Goal: Information Seeking & Learning: Learn about a topic

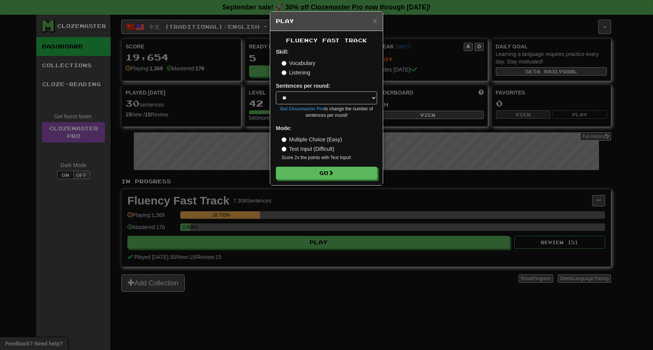
select select "**"
click at [338, 181] on div "Fluency Fast Track Skill: Vocabulary Listening Sentences per round: * ** ** ** …" at bounding box center [326, 108] width 113 height 154
click at [338, 175] on button "Go" at bounding box center [326, 173] width 101 height 13
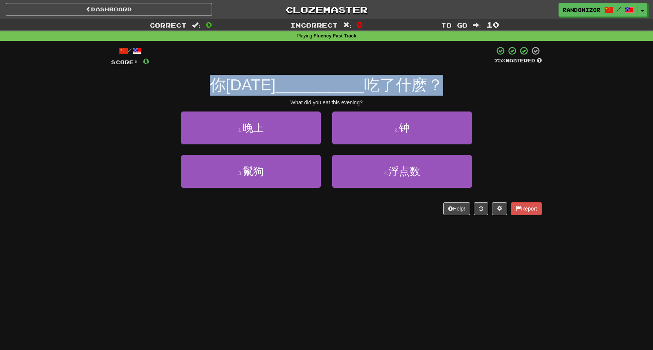
drag, startPoint x: 228, startPoint y: 91, endPoint x: 451, endPoint y: 90, distance: 223.3
click at [451, 90] on div "你今天 __________ 吃了什麽？" at bounding box center [326, 85] width 431 height 21
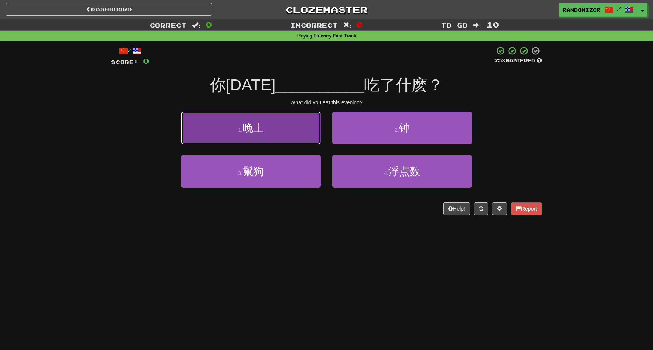
click at [291, 130] on button "1 . 晚上" at bounding box center [251, 127] width 140 height 33
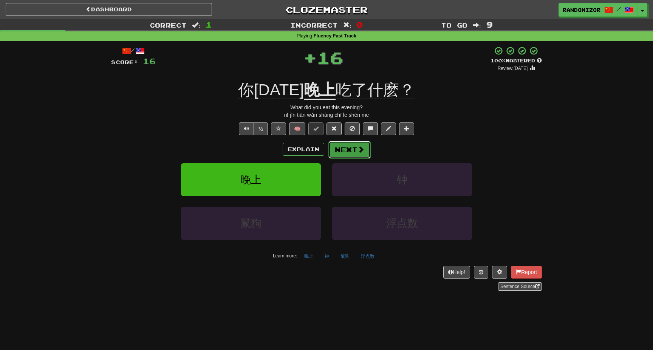
click at [335, 149] on button "Next" at bounding box center [349, 149] width 42 height 17
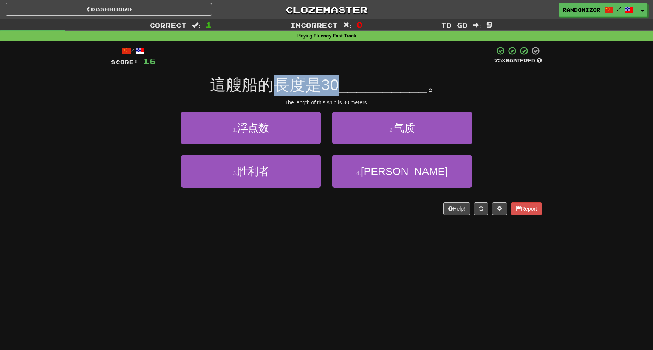
drag, startPoint x: 283, startPoint y: 89, endPoint x: 343, endPoint y: 89, distance: 59.3
click at [339, 89] on span "這艘船的長度是30" at bounding box center [274, 85] width 129 height 18
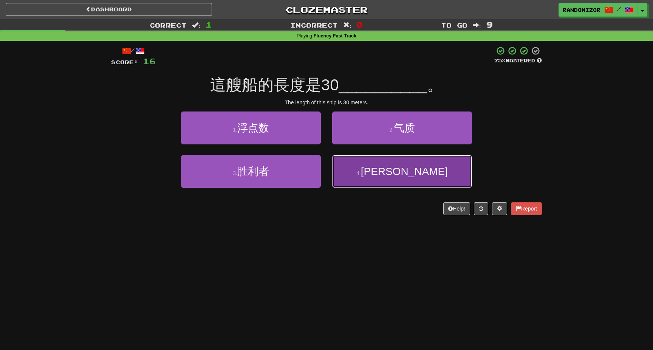
click at [360, 158] on button "4 . 米" at bounding box center [402, 171] width 140 height 33
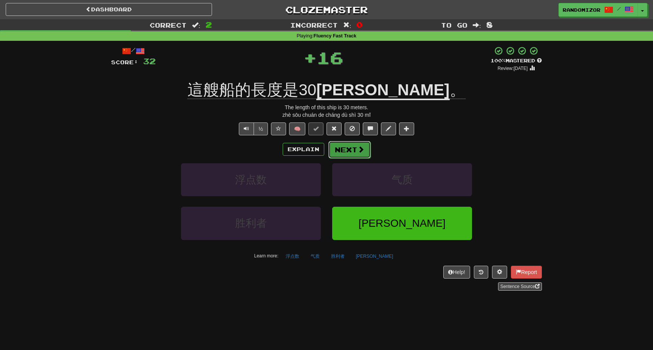
click at [356, 152] on button "Next" at bounding box center [349, 149] width 42 height 17
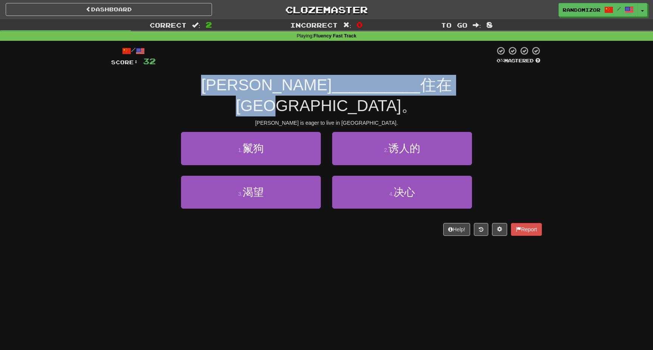
drag, startPoint x: 216, startPoint y: 87, endPoint x: 431, endPoint y: 82, distance: 215.4
click at [431, 82] on div "湯姆 __________ 住在波士頓。" at bounding box center [326, 95] width 431 height 41
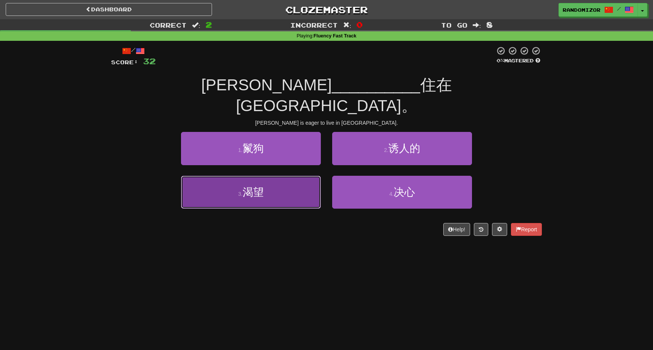
click at [283, 176] on button "3 . 渴望" at bounding box center [251, 192] width 140 height 33
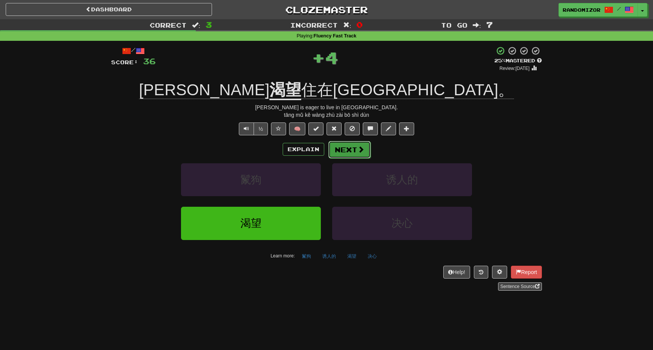
click at [334, 152] on button "Next" at bounding box center [349, 149] width 42 height 17
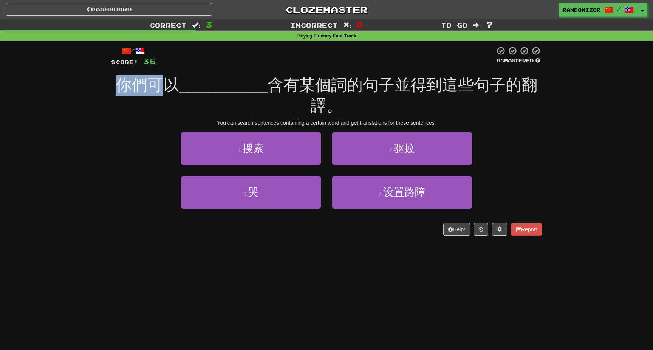
drag, startPoint x: 124, startPoint y: 91, endPoint x: 172, endPoint y: 91, distance: 48.0
click at [172, 91] on span "你們可以" at bounding box center [147, 85] width 63 height 18
click at [173, 91] on span "你們可以" at bounding box center [147, 85] width 63 height 18
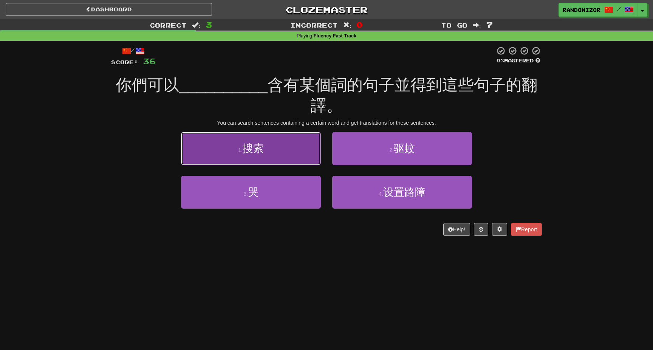
click at [268, 152] on button "1 . 搜索" at bounding box center [251, 148] width 140 height 33
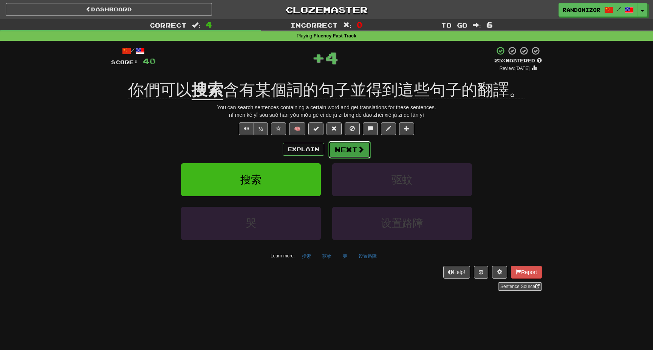
click at [348, 149] on button "Next" at bounding box center [349, 149] width 42 height 17
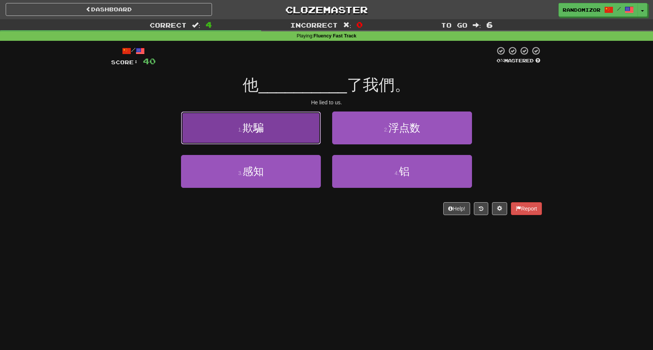
click at [290, 138] on button "1 . 欺騙" at bounding box center [251, 127] width 140 height 33
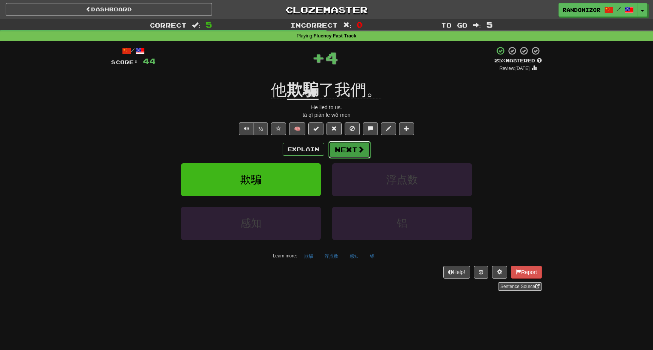
click at [364, 151] on button "Next" at bounding box center [349, 149] width 42 height 17
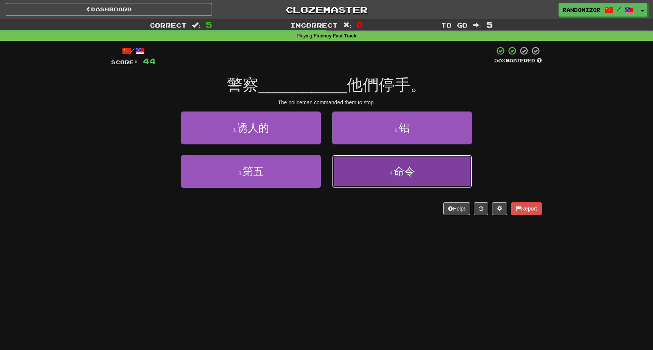
click at [336, 162] on button "4 . 命令" at bounding box center [402, 171] width 140 height 33
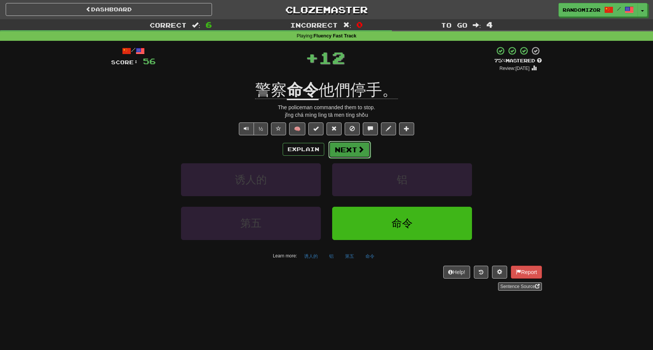
click at [336, 149] on button "Next" at bounding box center [349, 149] width 42 height 17
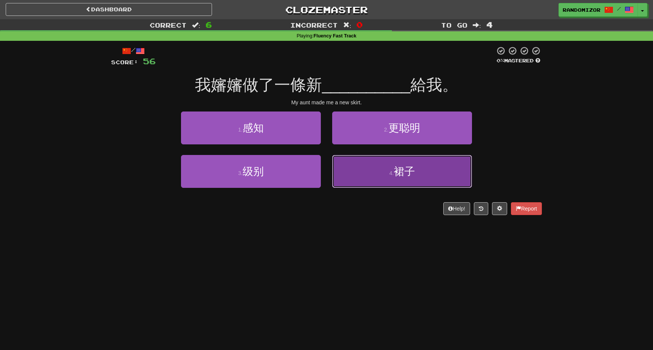
click at [354, 176] on button "4 . 裙子" at bounding box center [402, 171] width 140 height 33
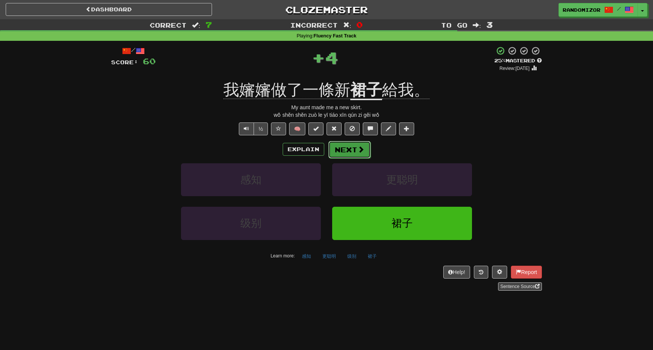
click at [351, 150] on button "Next" at bounding box center [349, 149] width 42 height 17
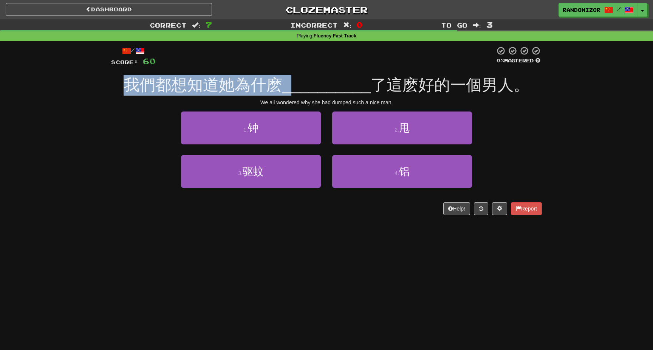
drag, startPoint x: 131, startPoint y: 90, endPoint x: 296, endPoint y: 91, distance: 165.1
click at [296, 91] on div "我們都想知道她為什麽 __________ 了這麽好的一個男人。" at bounding box center [326, 85] width 431 height 21
click at [296, 91] on span "__________" at bounding box center [326, 85] width 88 height 18
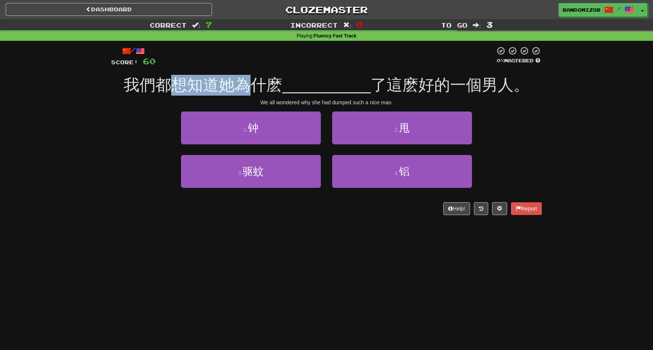
drag, startPoint x: 177, startPoint y: 88, endPoint x: 250, endPoint y: 88, distance: 72.6
click at [250, 88] on span "我們都想知道她為什麽" at bounding box center [203, 85] width 159 height 18
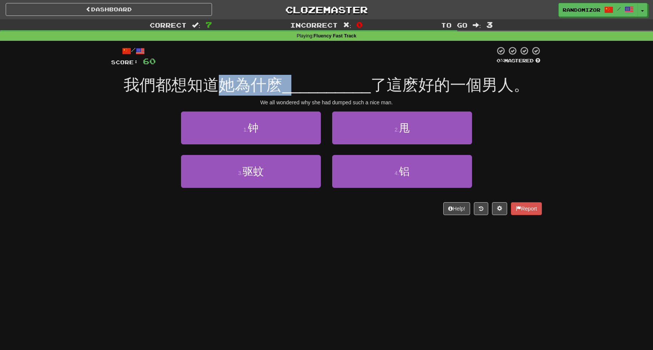
drag, startPoint x: 225, startPoint y: 92, endPoint x: 291, endPoint y: 91, distance: 66.5
click at [292, 91] on div "我們都想知道她為什麽 __________ 了這麽好的一個男人。" at bounding box center [326, 85] width 431 height 21
click at [291, 91] on span "__________" at bounding box center [326, 85] width 88 height 18
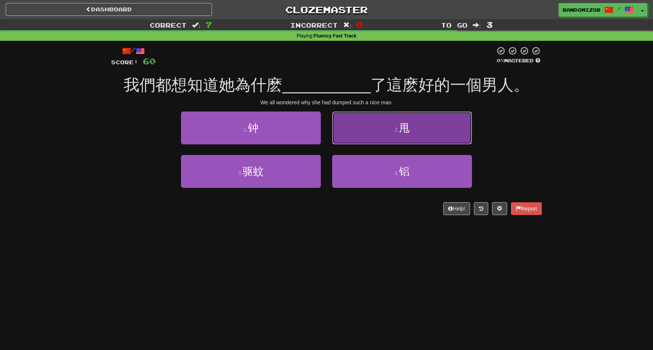
click at [373, 136] on button "2 . 甩" at bounding box center [402, 127] width 140 height 33
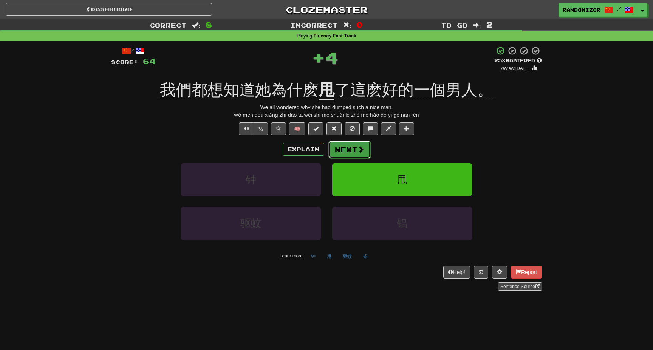
click at [361, 147] on span at bounding box center [360, 149] width 7 height 7
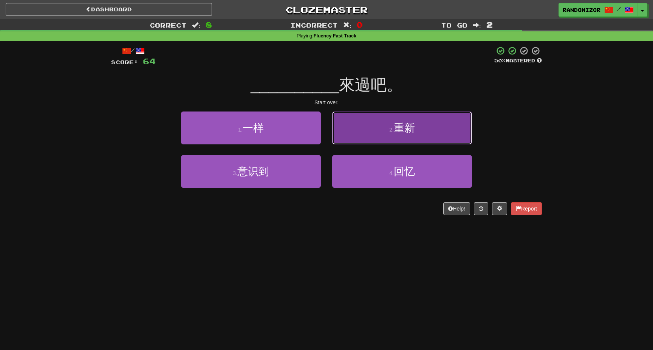
click at [385, 136] on button "2 . 重新" at bounding box center [402, 127] width 140 height 33
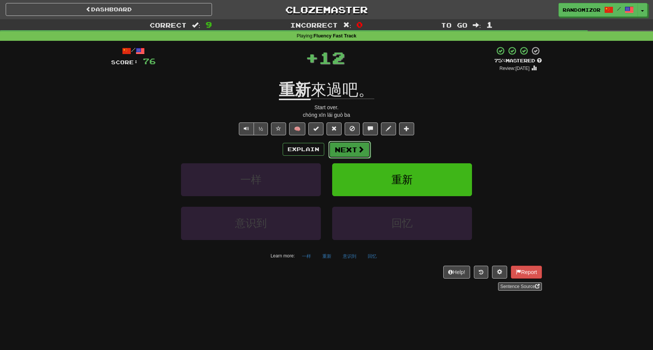
click at [338, 145] on button "Next" at bounding box center [349, 149] width 42 height 17
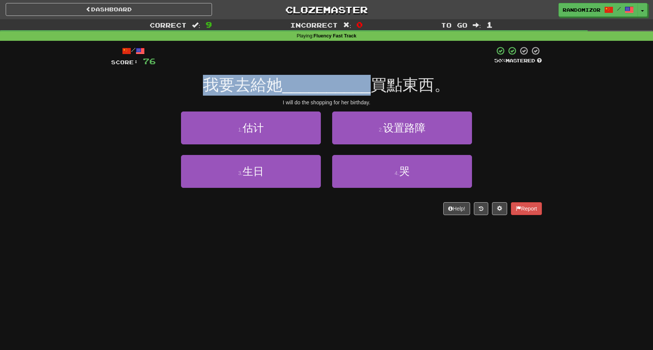
drag, startPoint x: 203, startPoint y: 93, endPoint x: 372, endPoint y: 92, distance: 168.5
click at [372, 92] on div "我要去給她 __________ 買點東西。" at bounding box center [326, 85] width 431 height 21
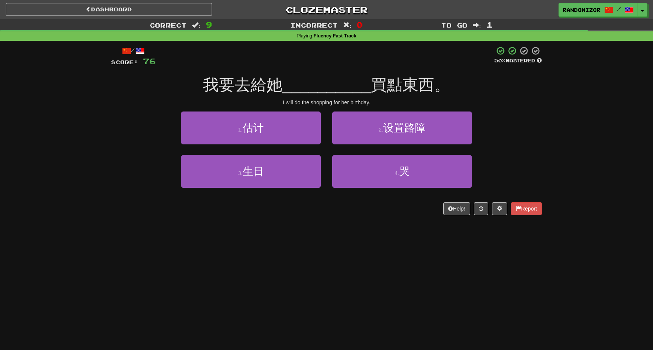
click at [372, 92] on span "買點東西。" at bounding box center [410, 85] width 79 height 18
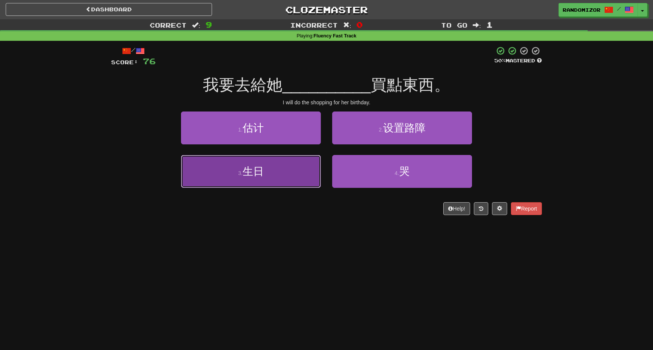
click at [288, 175] on button "3 . 生日" at bounding box center [251, 171] width 140 height 33
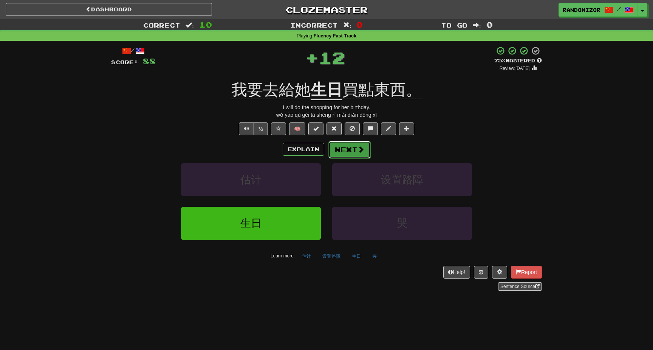
click at [344, 155] on button "Next" at bounding box center [349, 149] width 42 height 17
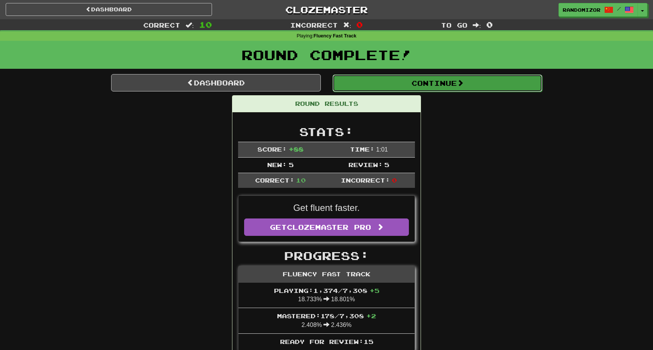
click at [386, 85] on button "Continue" at bounding box center [438, 82] width 210 height 17
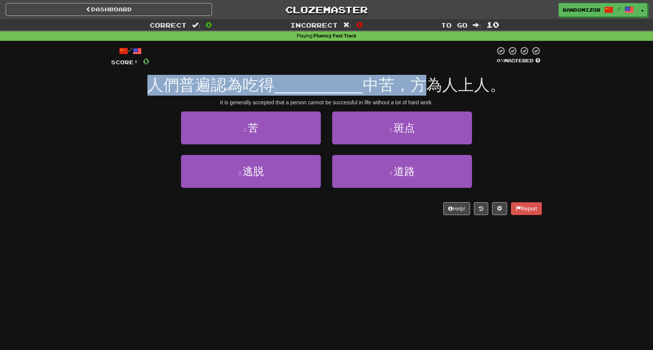
drag, startPoint x: 144, startPoint y: 84, endPoint x: 418, endPoint y: 83, distance: 273.6
click at [418, 83] on div "人們普遍認為吃得 __________ 中苦，方為人上人。" at bounding box center [326, 85] width 431 height 21
click at [418, 83] on span "中苦，方為人上人。" at bounding box center [434, 85] width 143 height 18
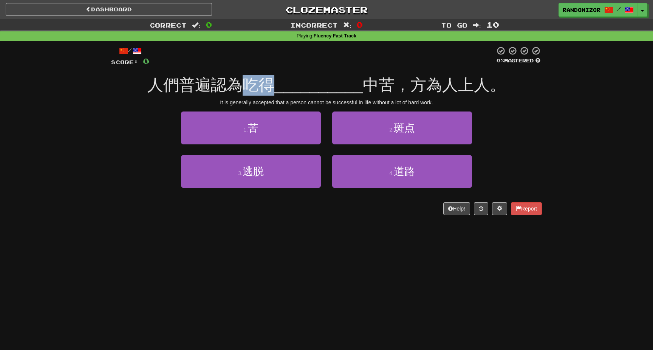
drag, startPoint x: 252, startPoint y: 85, endPoint x: 274, endPoint y: 85, distance: 21.5
click at [274, 85] on span "人們普遍認為吃得" at bounding box center [210, 85] width 127 height 18
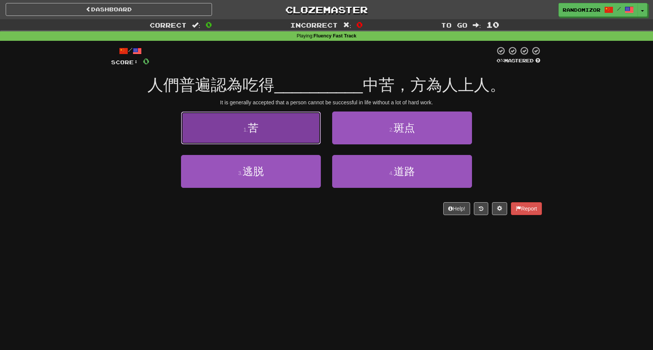
click at [286, 131] on button "1 . 苦" at bounding box center [251, 127] width 140 height 33
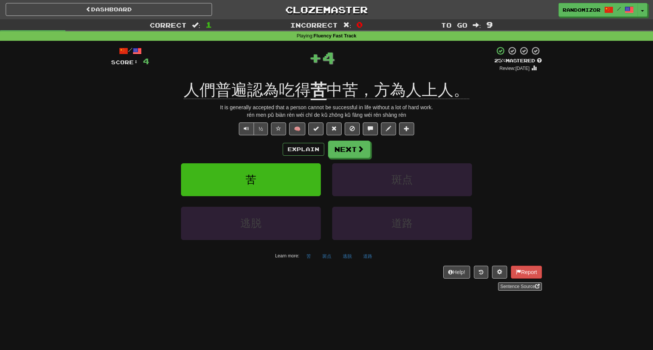
click at [339, 139] on div "/ Score: 4 + 4 25 % Mastered Review: 2025-09-18 人們普遍認為吃得 苦 中苦，方為人上人。 It is gene…" at bounding box center [326, 168] width 431 height 245
click at [339, 143] on button "Next" at bounding box center [349, 149] width 42 height 17
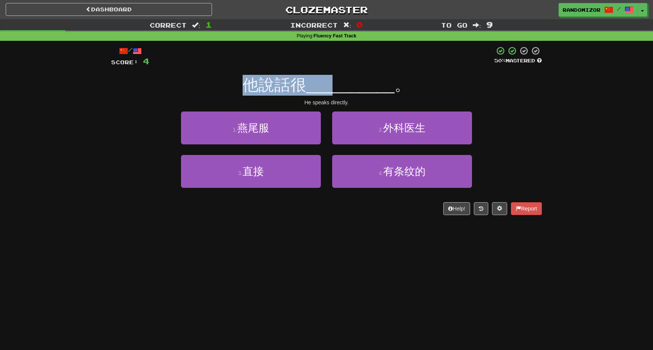
drag, startPoint x: 246, startPoint y: 88, endPoint x: 334, endPoint y: 88, distance: 87.3
click at [334, 88] on div "他說話很 __________ 。" at bounding box center [326, 85] width 431 height 21
click at [334, 88] on span "__________" at bounding box center [350, 85] width 88 height 18
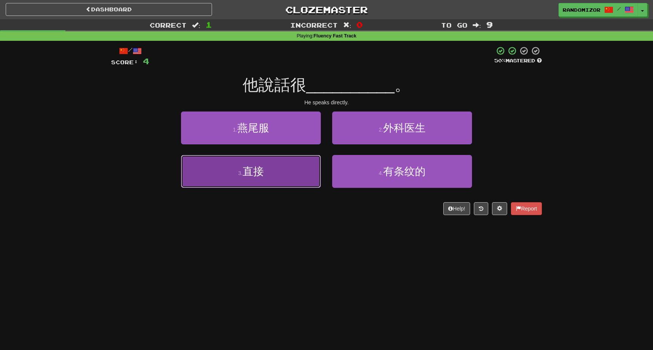
click at [296, 166] on button "3 . 直接" at bounding box center [251, 171] width 140 height 33
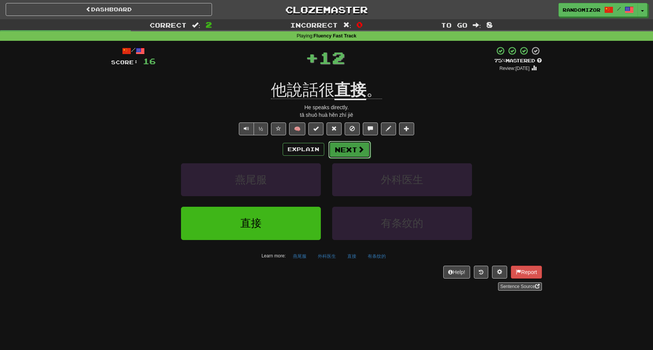
click at [347, 153] on button "Next" at bounding box center [349, 149] width 42 height 17
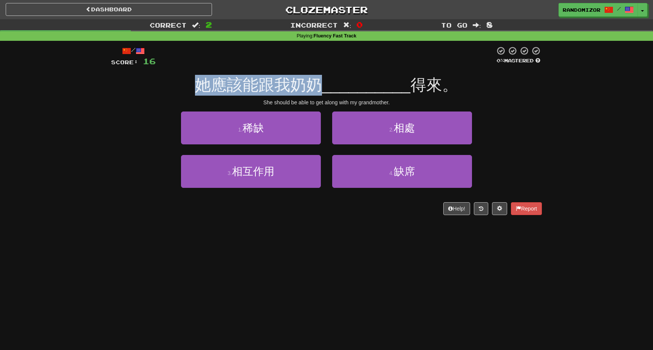
drag, startPoint x: 203, startPoint y: 93, endPoint x: 325, endPoint y: 91, distance: 122.4
click at [322, 91] on span "她應該能跟我奶奶" at bounding box center [258, 85] width 127 height 18
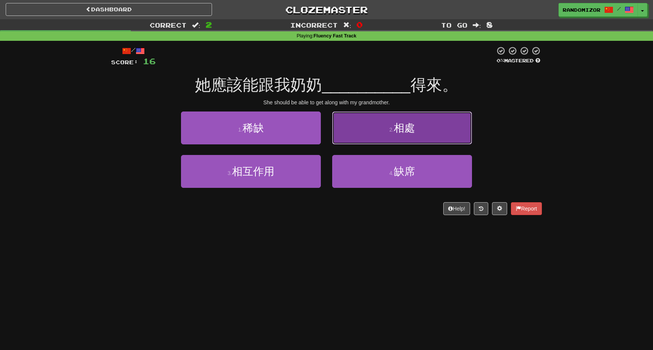
click at [355, 129] on button "2 . 相處" at bounding box center [402, 127] width 140 height 33
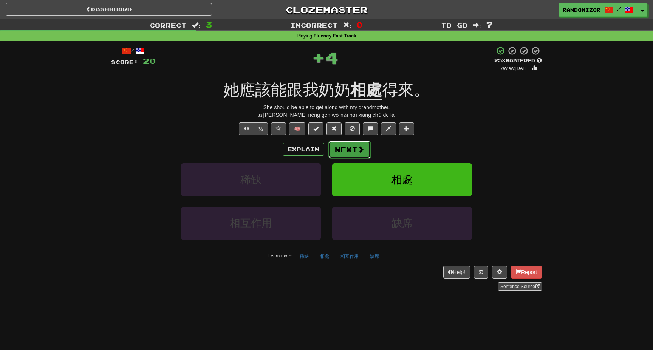
click at [349, 143] on button "Next" at bounding box center [349, 149] width 42 height 17
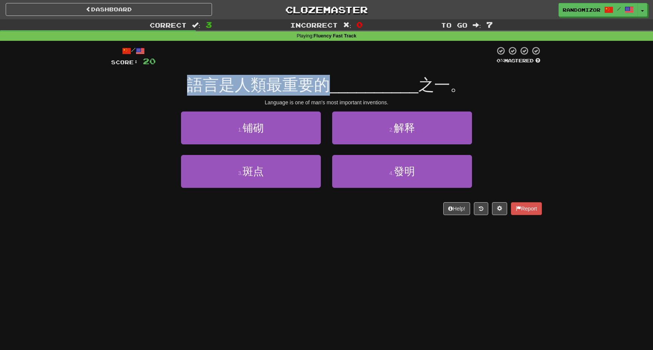
drag, startPoint x: 193, startPoint y: 87, endPoint x: 338, endPoint y: 87, distance: 144.4
click at [338, 87] on div "語言是人類最重要的 __________ 之一。" at bounding box center [326, 85] width 431 height 21
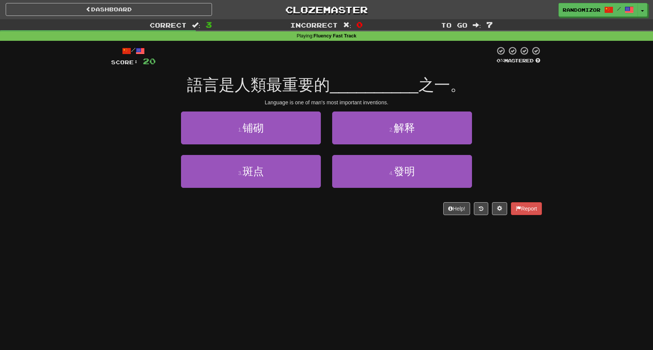
click at [338, 87] on span "__________" at bounding box center [374, 85] width 88 height 18
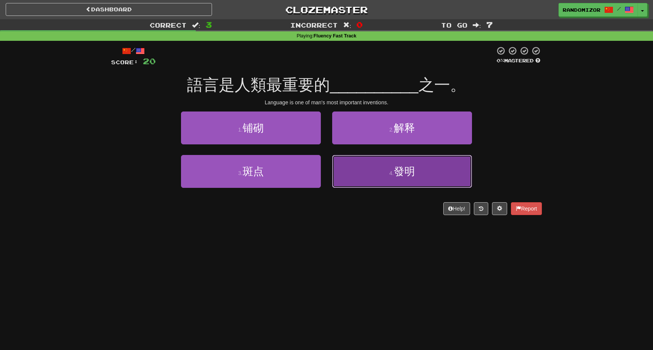
click at [367, 167] on button "4 . 發明" at bounding box center [402, 171] width 140 height 33
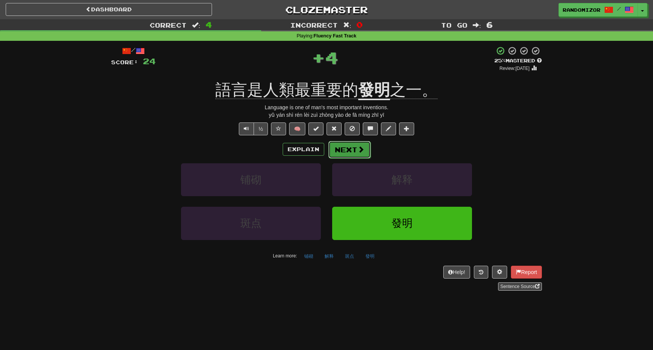
click at [353, 145] on button "Next" at bounding box center [349, 149] width 42 height 17
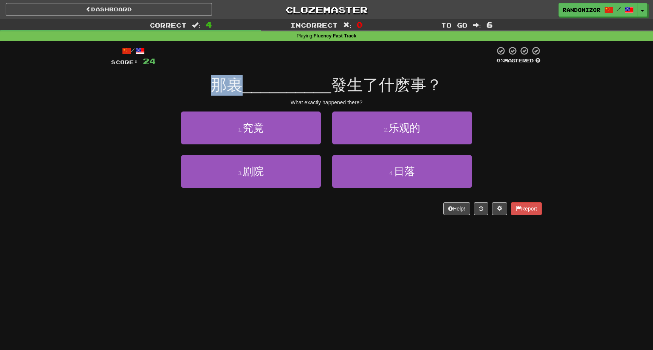
drag, startPoint x: 215, startPoint y: 87, endPoint x: 250, endPoint y: 87, distance: 34.8
click at [250, 87] on div "那裏 __________ 發生了什麽事？" at bounding box center [326, 85] width 431 height 21
click at [250, 87] on span "__________" at bounding box center [287, 85] width 88 height 18
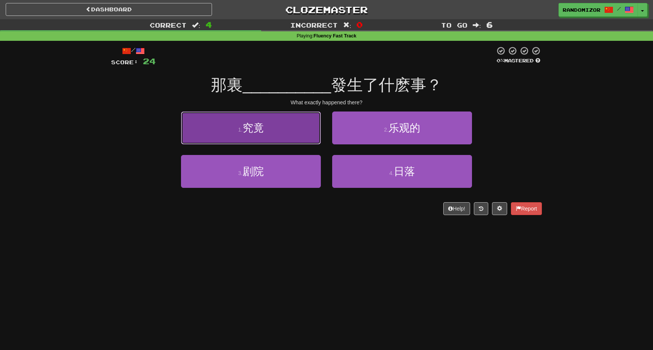
click at [304, 136] on button "1 . 究竟" at bounding box center [251, 127] width 140 height 33
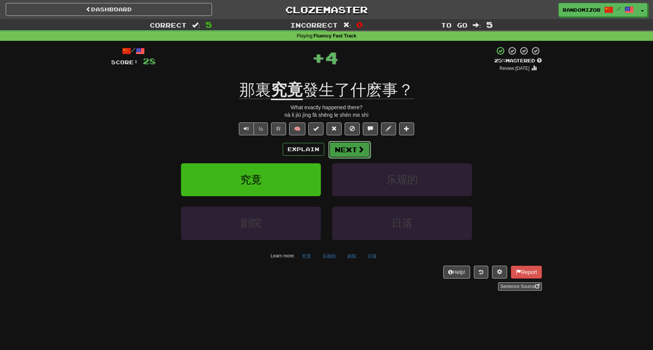
click at [352, 151] on button "Next" at bounding box center [349, 149] width 42 height 17
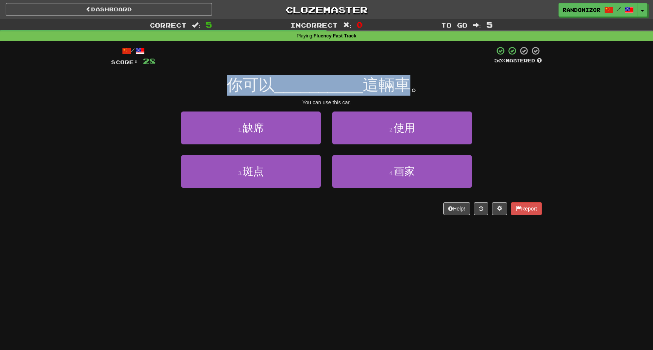
drag, startPoint x: 233, startPoint y: 90, endPoint x: 400, endPoint y: 80, distance: 166.9
click at [400, 80] on div "你可以 __________ 這輛車。" at bounding box center [326, 85] width 431 height 21
click at [400, 80] on span "這輛車。" at bounding box center [394, 85] width 63 height 18
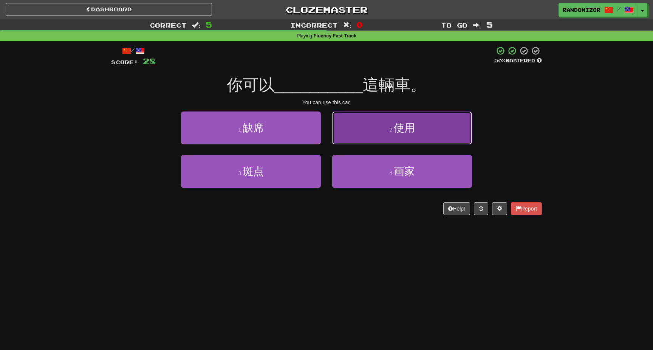
click at [369, 126] on button "2 . 使用" at bounding box center [402, 127] width 140 height 33
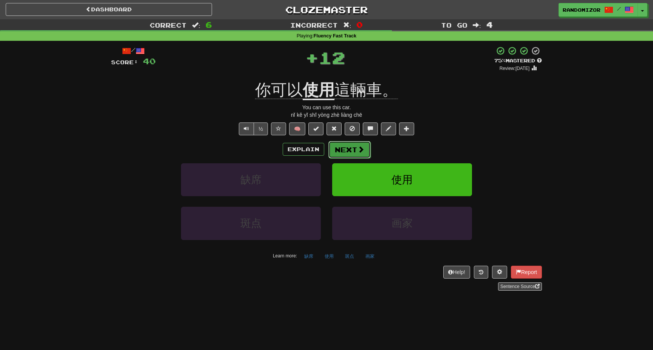
click at [353, 146] on button "Next" at bounding box center [349, 149] width 42 height 17
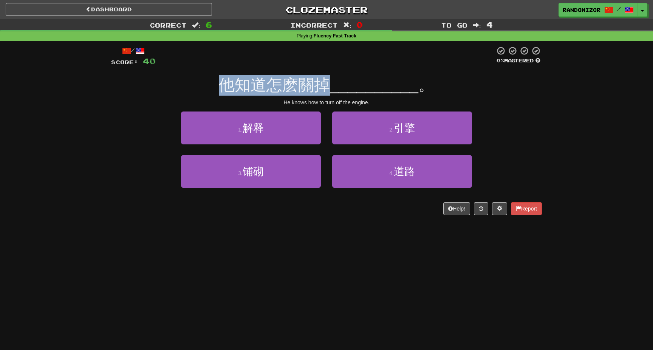
drag, startPoint x: 229, startPoint y: 89, endPoint x: 334, endPoint y: 88, distance: 105.1
click at [330, 88] on span "他知道怎麽關掉" at bounding box center [274, 85] width 111 height 18
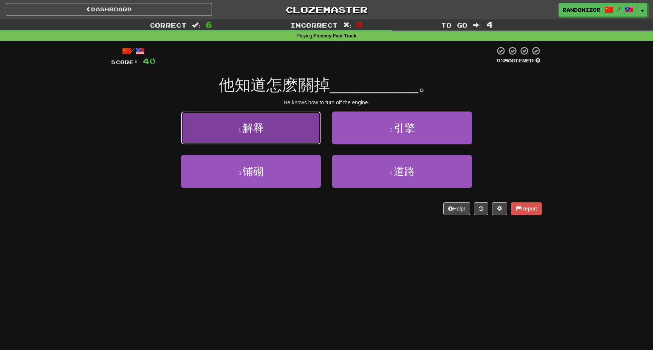
click at [285, 138] on button "1 . 解释" at bounding box center [251, 127] width 140 height 33
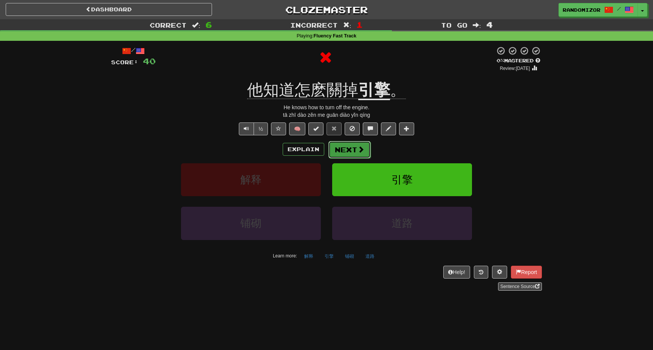
click at [361, 147] on span at bounding box center [360, 149] width 7 height 7
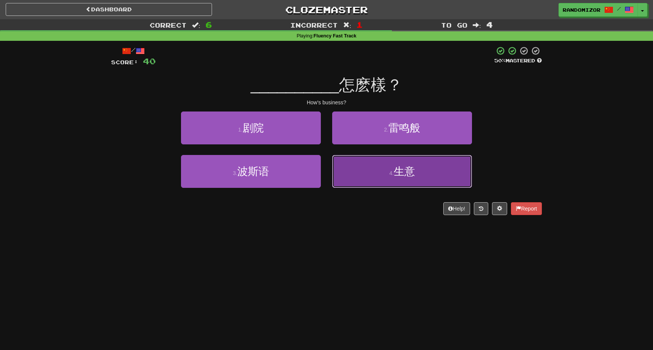
click at [362, 170] on button "4 . 生意" at bounding box center [402, 171] width 140 height 33
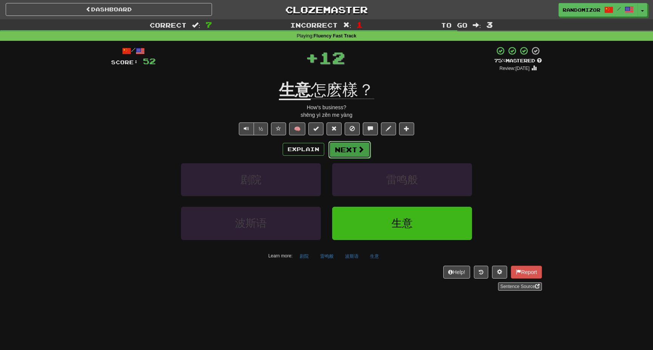
click at [359, 154] on button "Next" at bounding box center [349, 149] width 42 height 17
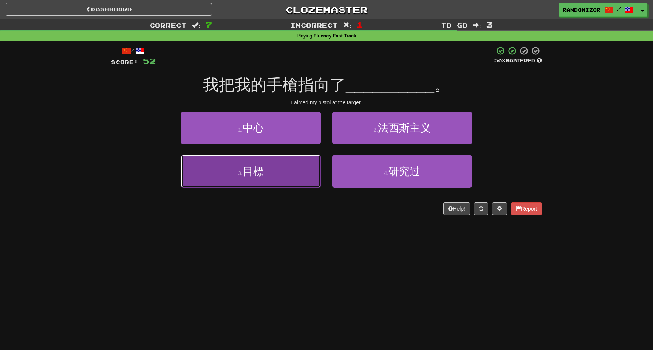
click at [302, 176] on button "3 . 目標" at bounding box center [251, 171] width 140 height 33
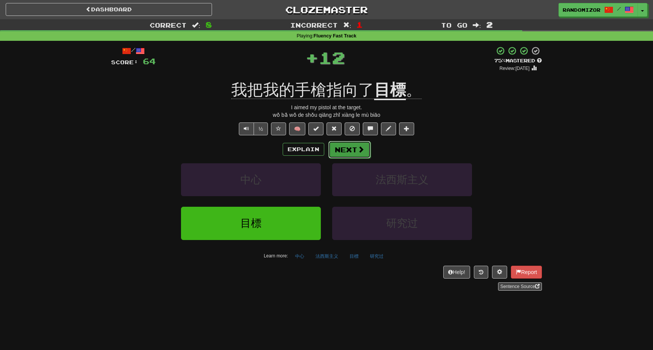
click at [342, 151] on button "Next" at bounding box center [349, 149] width 42 height 17
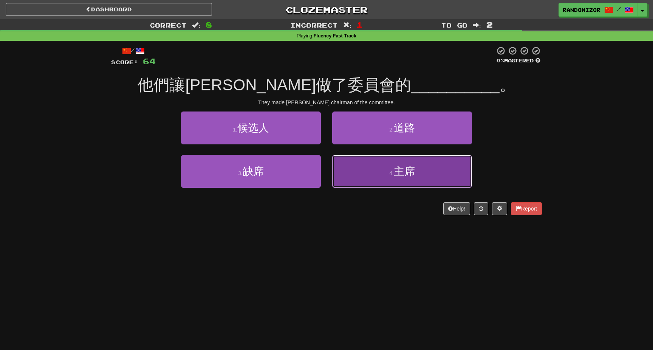
click at [351, 167] on button "4 . 主席" at bounding box center [402, 171] width 140 height 33
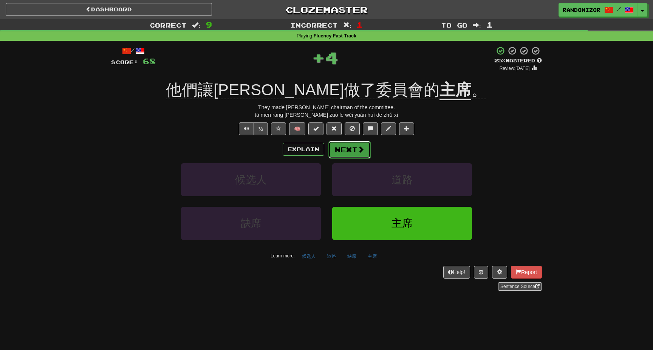
click at [361, 155] on button "Next" at bounding box center [349, 149] width 42 height 17
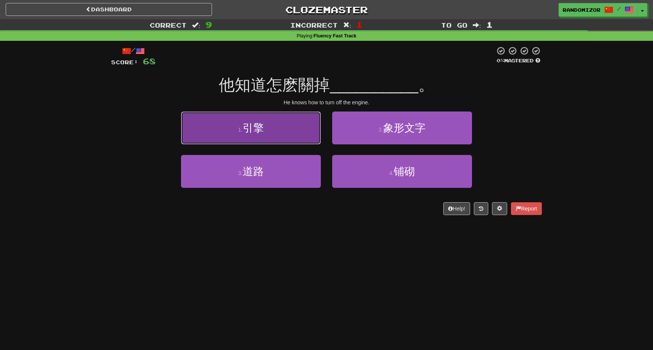
click at [310, 136] on button "1 . 引擎" at bounding box center [251, 127] width 140 height 33
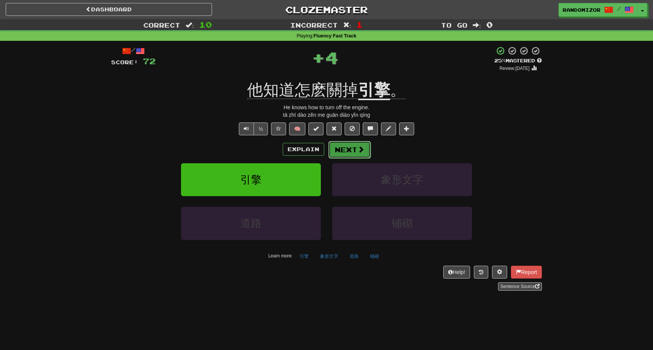
click at [347, 153] on button "Next" at bounding box center [349, 149] width 42 height 17
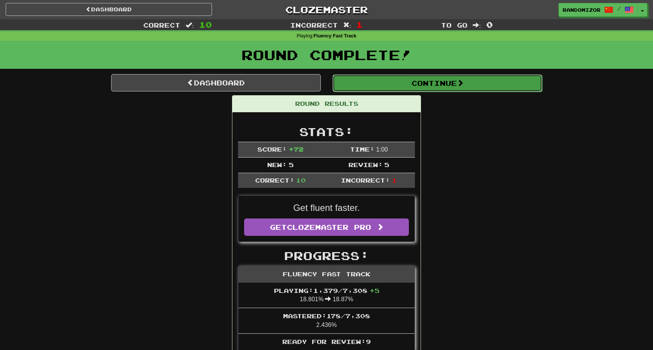
click at [430, 80] on button "Continue" at bounding box center [438, 82] width 210 height 17
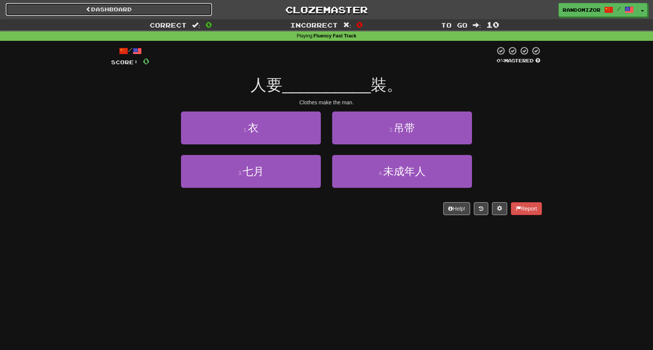
click at [161, 14] on link "Dashboard" at bounding box center [109, 9] width 206 height 13
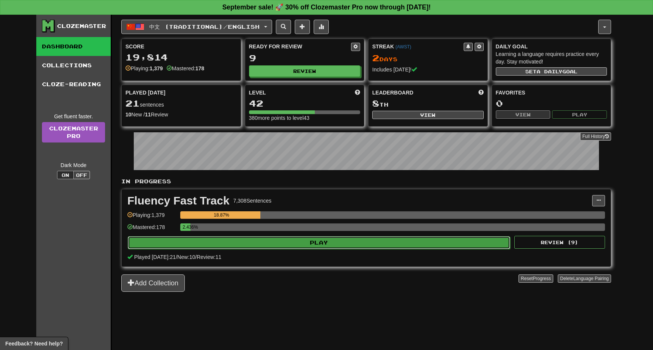
click at [342, 237] on button "Play" at bounding box center [319, 242] width 382 height 13
select select "**"
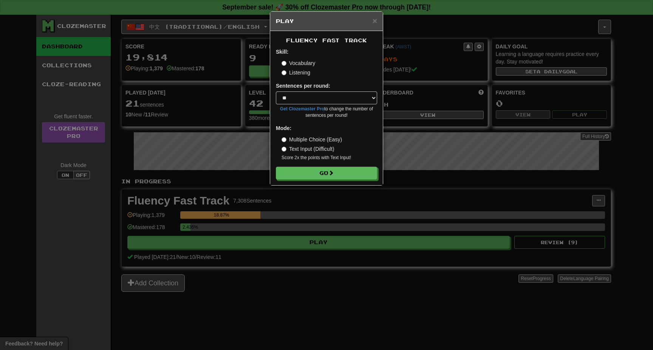
click at [301, 75] on label "Listening" at bounding box center [296, 73] width 29 height 8
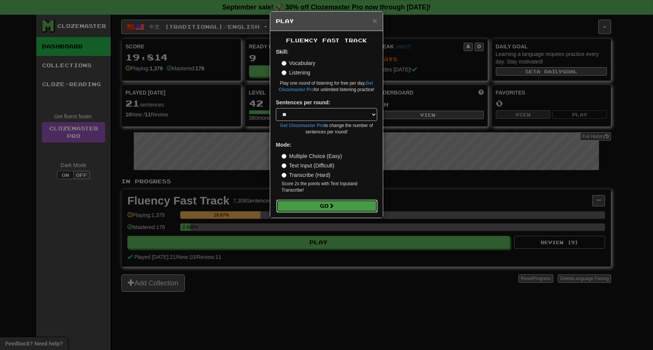
click at [334, 204] on span at bounding box center [331, 205] width 5 height 5
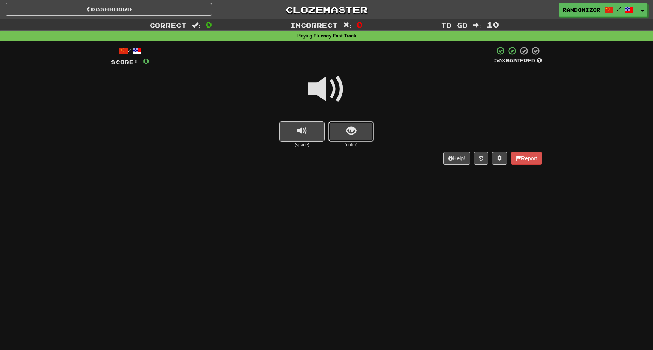
click at [346, 126] on span "show sentence" at bounding box center [351, 131] width 10 height 10
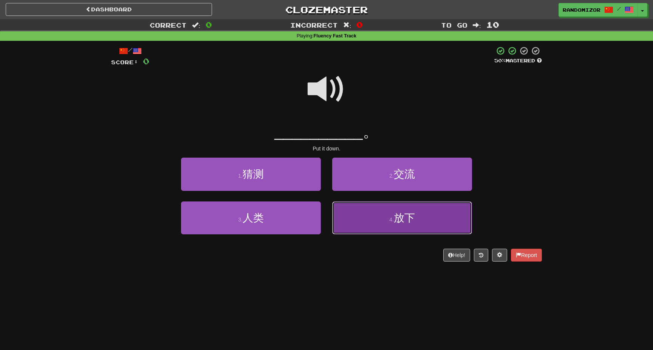
click at [374, 224] on button "4 . 放下" at bounding box center [402, 217] width 140 height 33
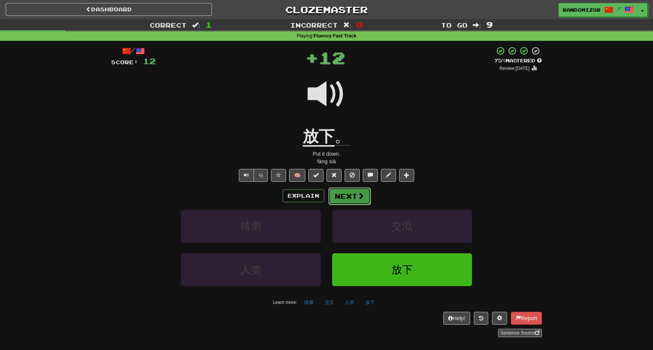
click at [347, 190] on button "Next" at bounding box center [349, 195] width 42 height 17
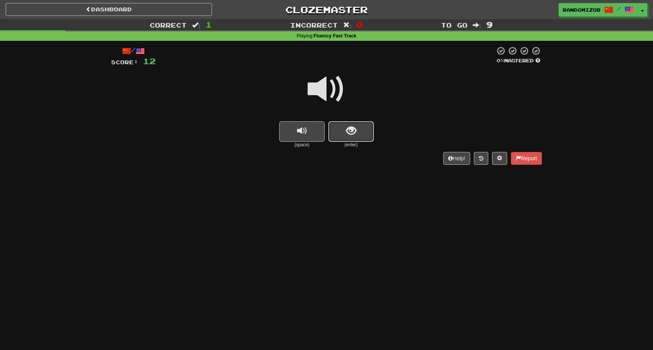
click at [336, 140] on button "show sentence" at bounding box center [350, 131] width 45 height 20
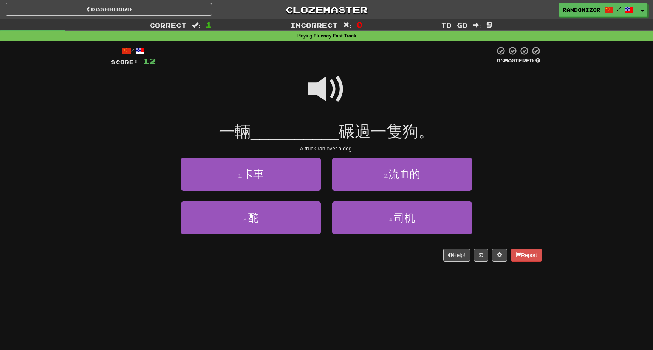
click at [333, 91] on span at bounding box center [327, 89] width 38 height 38
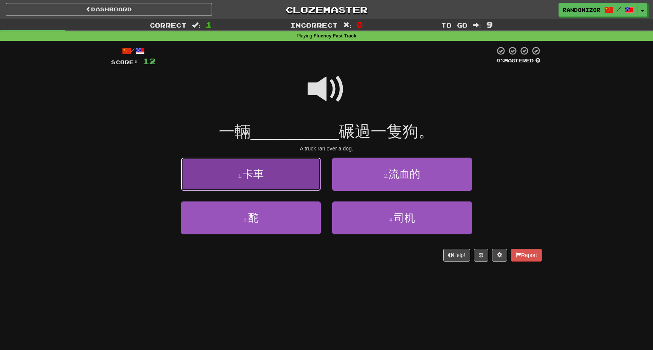
click at [303, 178] on button "1 . 卡車" at bounding box center [251, 174] width 140 height 33
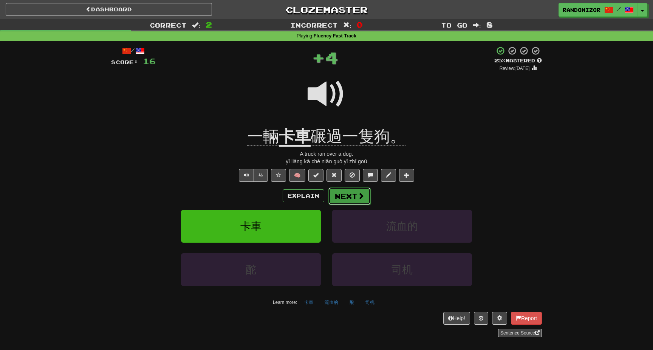
click at [346, 197] on button "Next" at bounding box center [349, 195] width 42 height 17
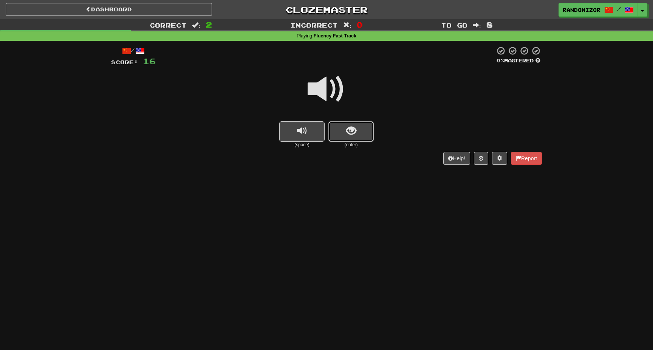
click at [339, 125] on button "show sentence" at bounding box center [350, 131] width 45 height 20
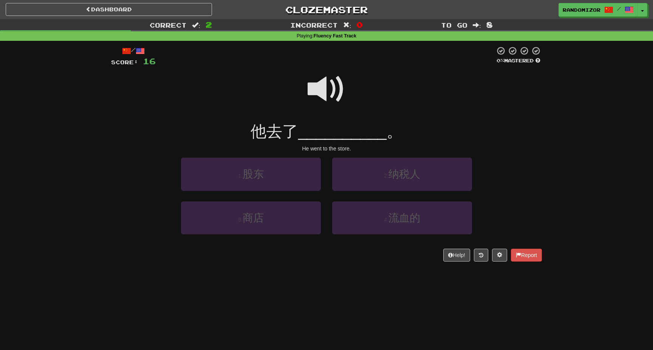
click at [332, 89] on span at bounding box center [327, 89] width 38 height 38
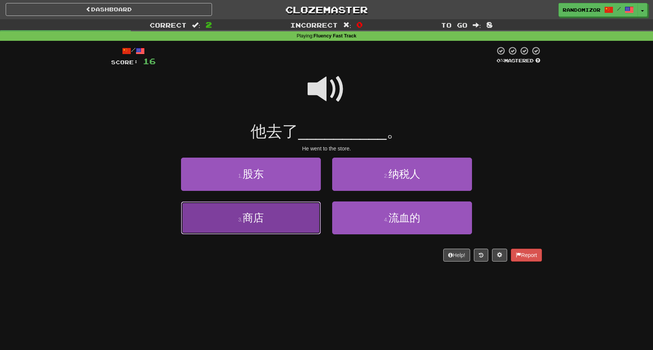
click at [297, 222] on button "3 . 商店" at bounding box center [251, 217] width 140 height 33
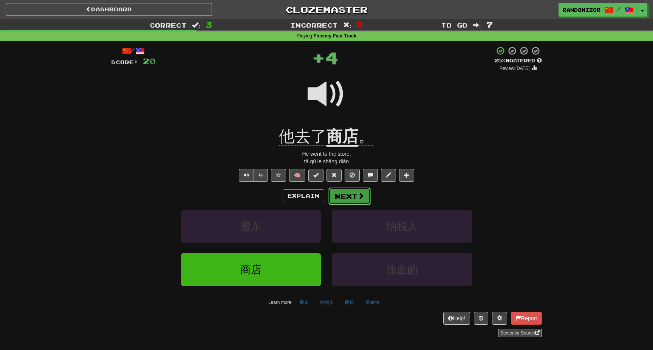
click at [338, 195] on button "Next" at bounding box center [349, 195] width 42 height 17
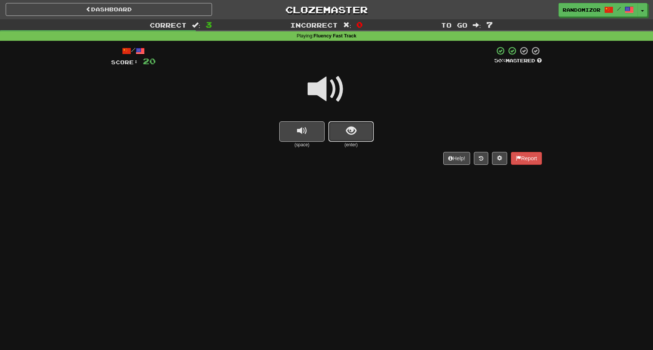
click at [344, 130] on button "show sentence" at bounding box center [350, 131] width 45 height 20
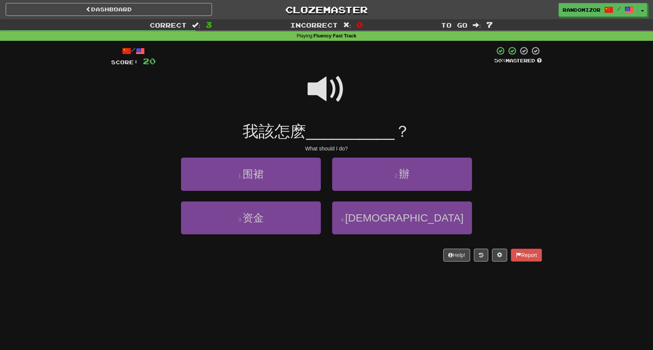
click at [336, 95] on span at bounding box center [327, 89] width 38 height 38
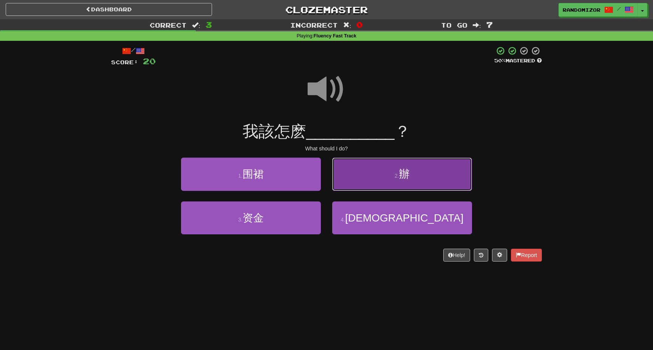
click at [368, 166] on button "2 . 辦" at bounding box center [402, 174] width 140 height 33
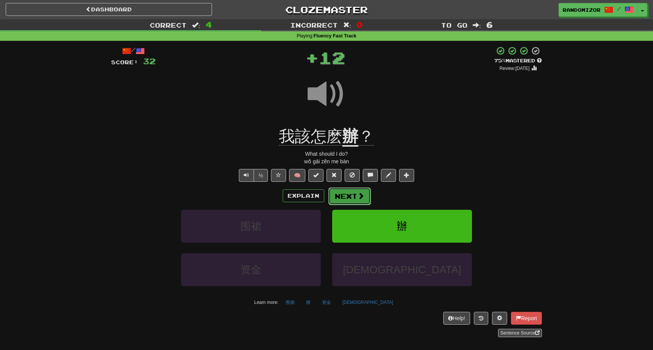
click at [348, 191] on button "Next" at bounding box center [349, 195] width 42 height 17
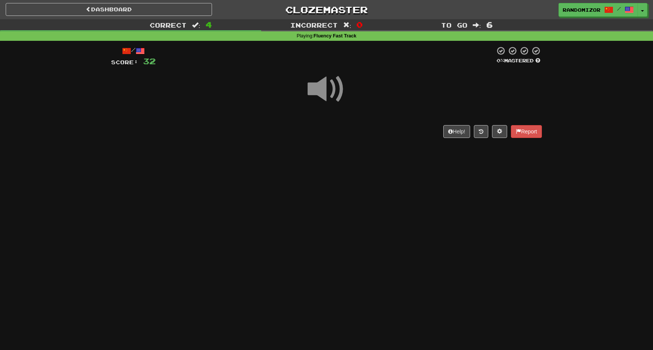
click at [321, 93] on span at bounding box center [327, 89] width 38 height 38
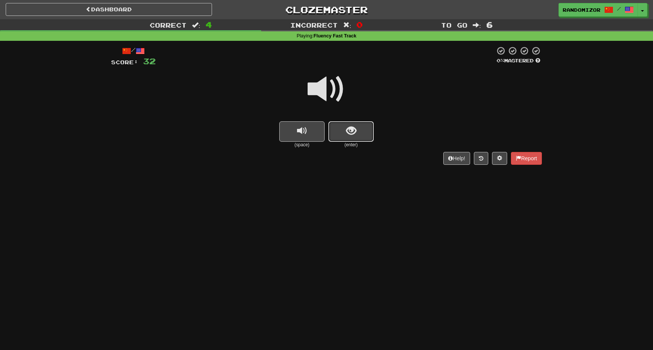
click at [345, 125] on button "show sentence" at bounding box center [350, 131] width 45 height 20
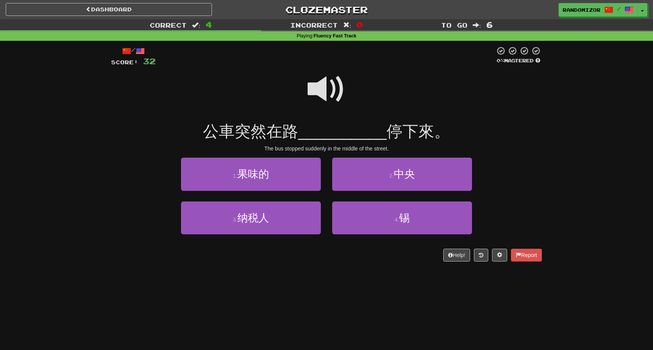
click at [337, 97] on span at bounding box center [327, 89] width 38 height 38
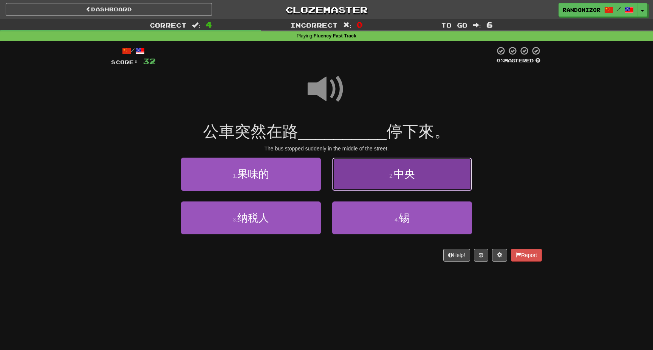
click at [357, 166] on button "2 . 中央" at bounding box center [402, 174] width 140 height 33
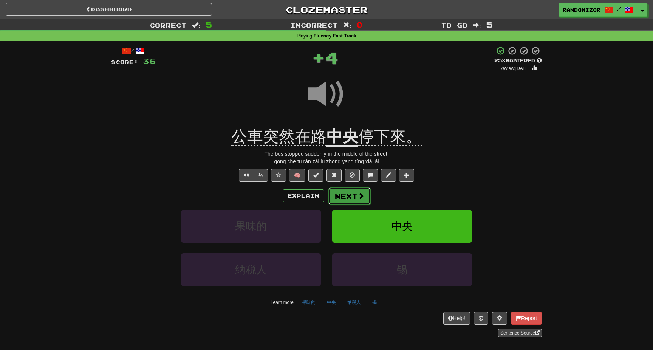
click at [351, 198] on button "Next" at bounding box center [349, 195] width 42 height 17
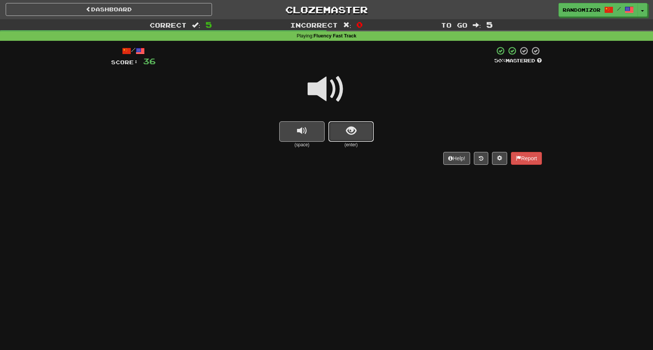
click at [350, 126] on span "show sentence" at bounding box center [351, 131] width 10 height 10
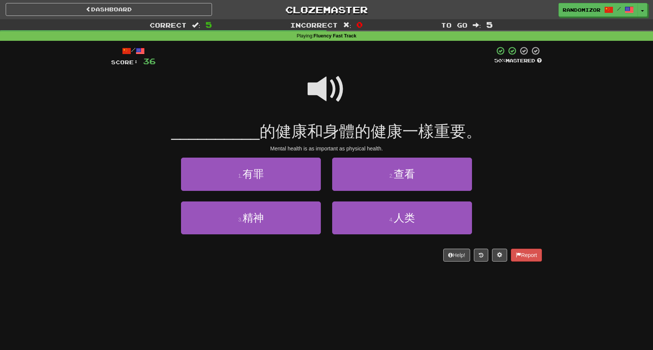
click at [338, 93] on span at bounding box center [327, 89] width 38 height 38
click at [330, 89] on span at bounding box center [327, 89] width 38 height 38
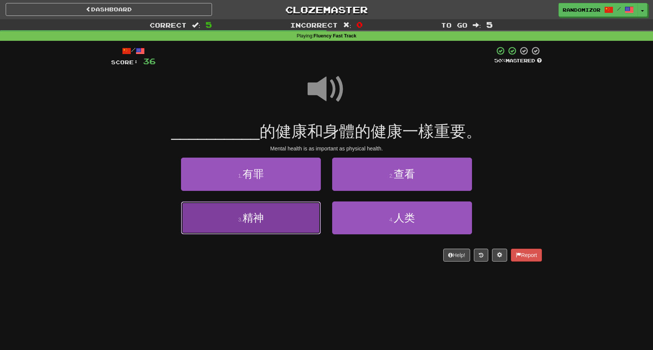
click at [299, 215] on button "3 . 精神" at bounding box center [251, 217] width 140 height 33
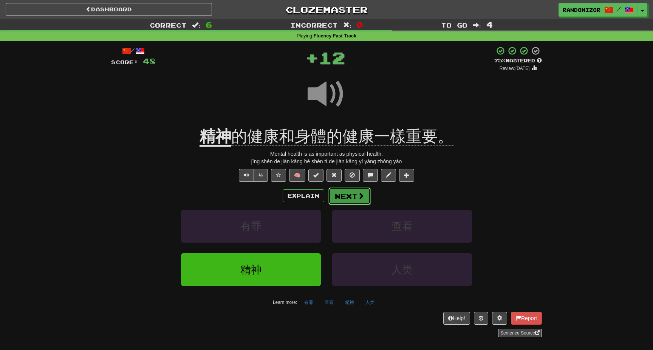
click at [350, 197] on button "Next" at bounding box center [349, 195] width 42 height 17
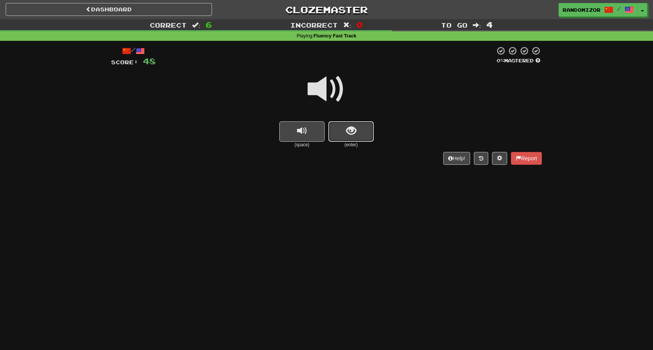
click at [344, 127] on button "show sentence" at bounding box center [350, 131] width 45 height 20
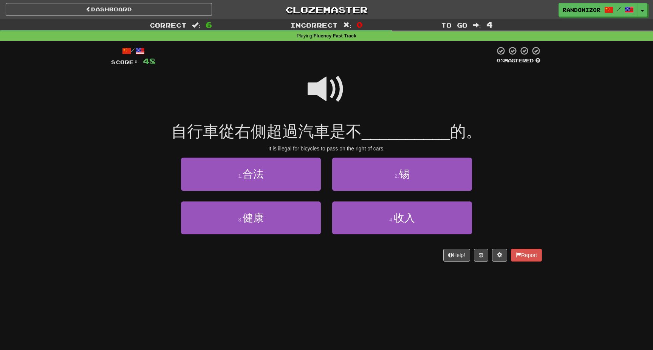
click at [331, 94] on span at bounding box center [327, 89] width 38 height 38
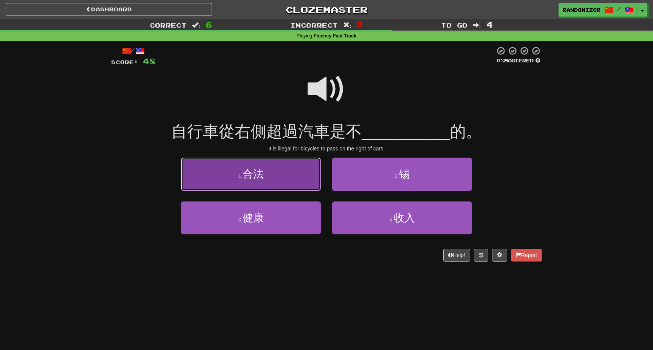
click at [317, 176] on button "1 . 合法" at bounding box center [251, 174] width 140 height 33
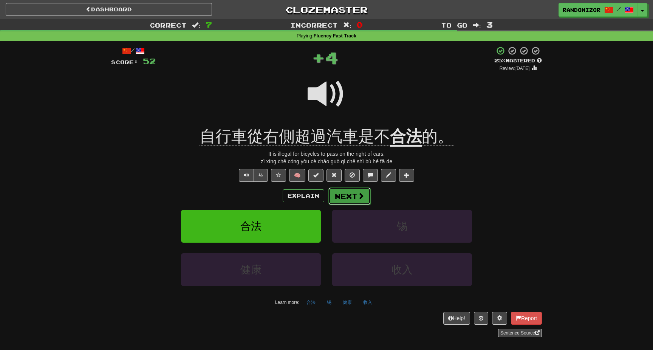
click at [356, 191] on button "Next" at bounding box center [349, 195] width 42 height 17
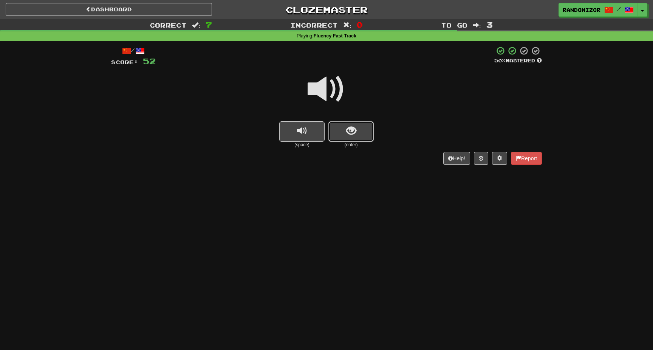
click at [344, 128] on button "show sentence" at bounding box center [350, 131] width 45 height 20
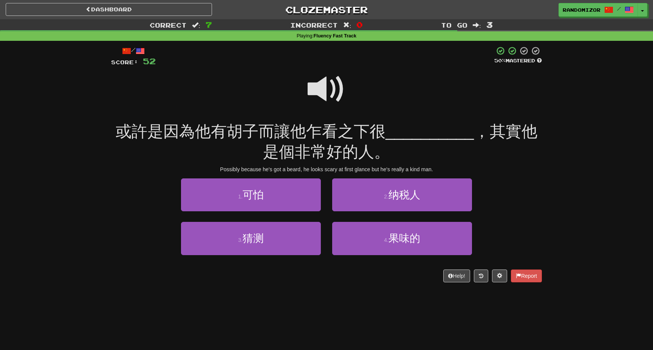
click at [336, 93] on span at bounding box center [327, 89] width 38 height 38
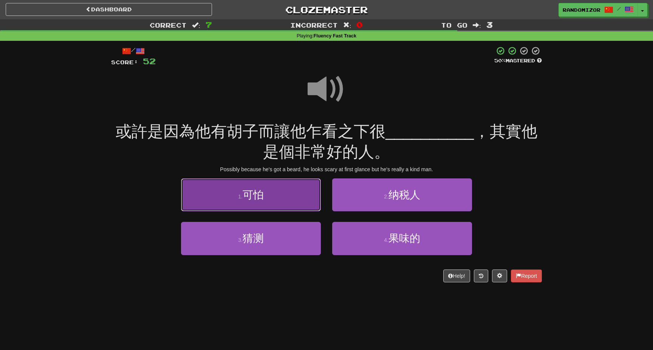
click at [298, 188] on button "1 . 可怕" at bounding box center [251, 194] width 140 height 33
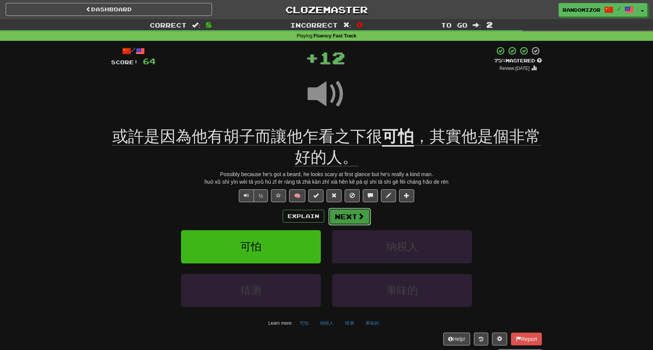
click at [348, 215] on button "Next" at bounding box center [349, 216] width 42 height 17
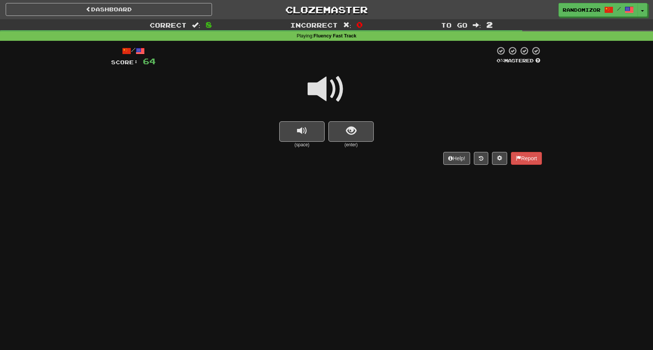
click at [326, 101] on span at bounding box center [327, 89] width 38 height 38
click at [349, 127] on span "show sentence" at bounding box center [351, 131] width 10 height 10
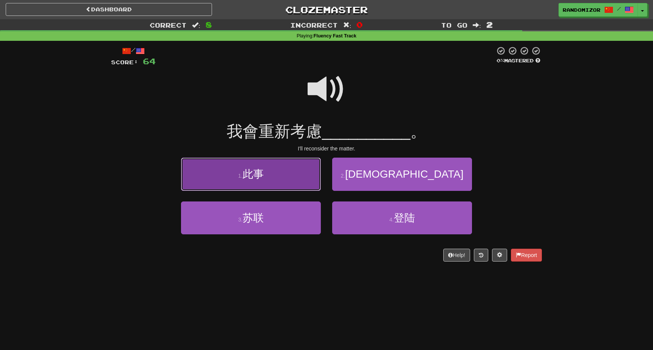
click at [305, 175] on button "1 . 此事" at bounding box center [251, 174] width 140 height 33
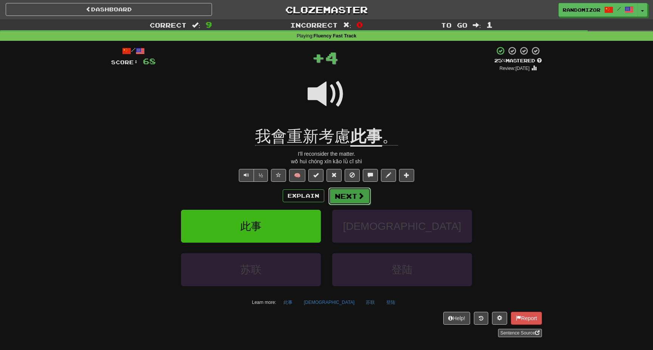
click at [347, 191] on button "Next" at bounding box center [349, 195] width 42 height 17
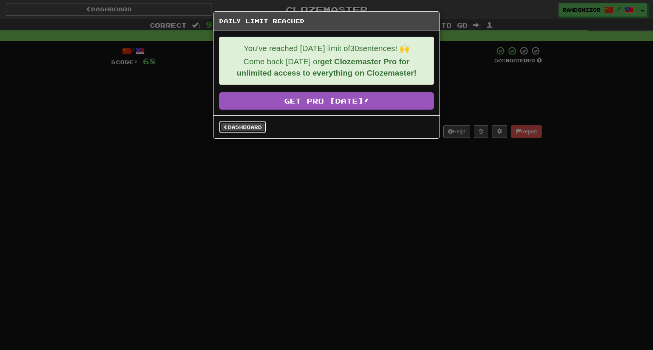
click at [246, 132] on link "Dashboard" at bounding box center [242, 126] width 47 height 11
